Goal: Task Accomplishment & Management: Use online tool/utility

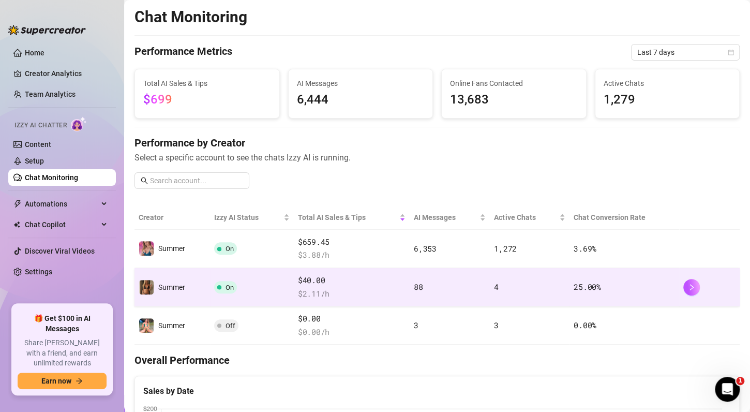
click at [351, 289] on span "$ 2.11 /h" at bounding box center [352, 294] width 108 height 12
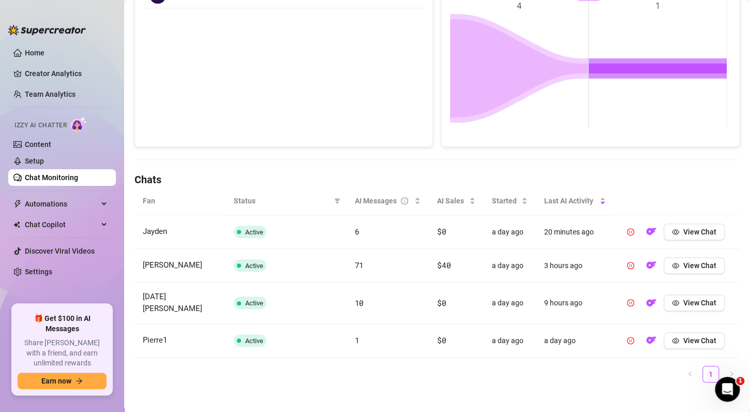
scroll to position [199, 0]
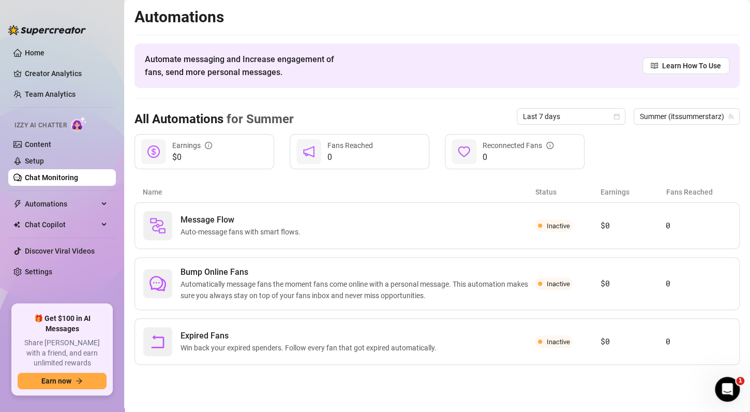
click at [76, 174] on link "Chat Monitoring" at bounding box center [51, 177] width 53 height 8
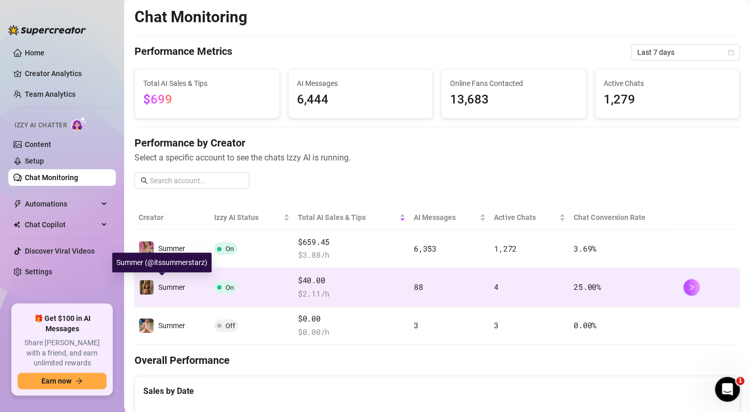
click at [167, 289] on span "Summer" at bounding box center [171, 287] width 27 height 8
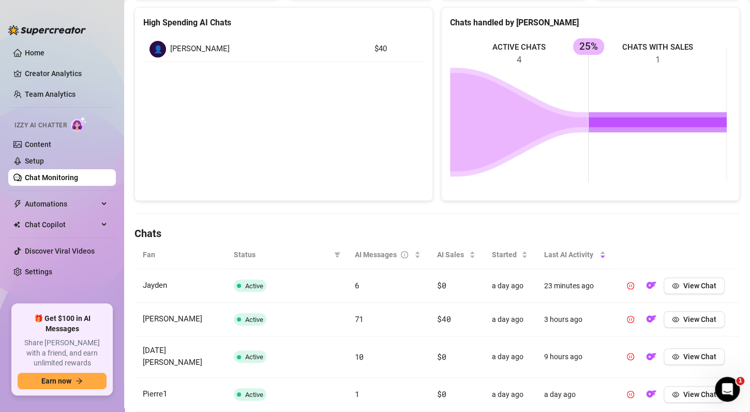
scroll to position [145, 0]
click at [684, 285] on span "View Chat" at bounding box center [700, 285] width 33 height 8
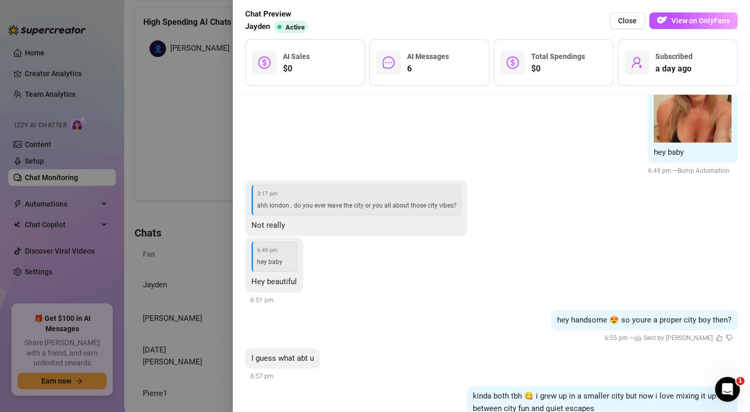
scroll to position [786, 0]
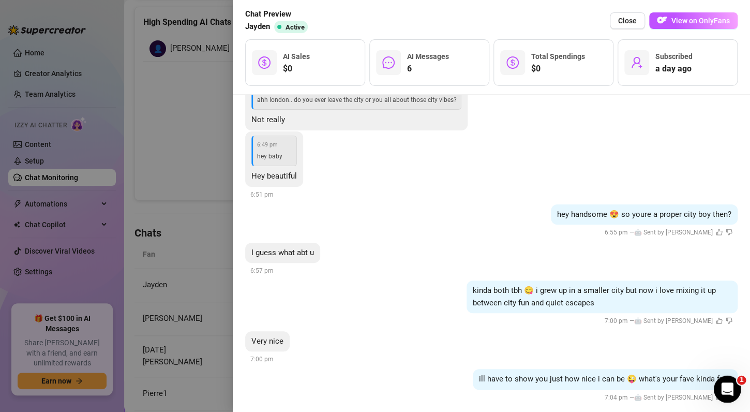
click at [724, 388] on icon "Open Intercom Messenger" at bounding box center [726, 387] width 17 height 17
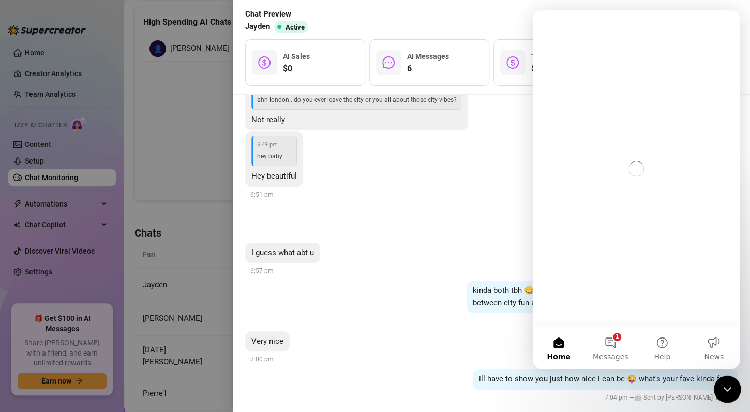
scroll to position [0, 0]
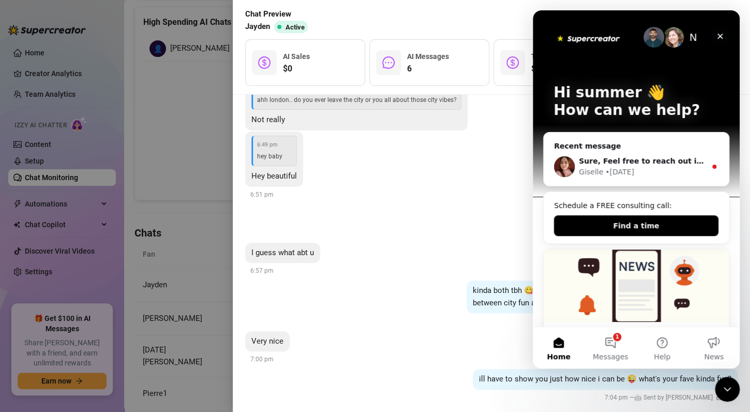
click at [722, 38] on icon "Close" at bounding box center [720, 36] width 8 height 8
